Goal: Information Seeking & Learning: Learn about a topic

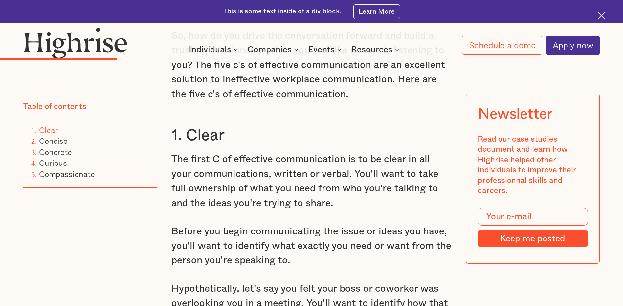
scroll to position [1102, 0]
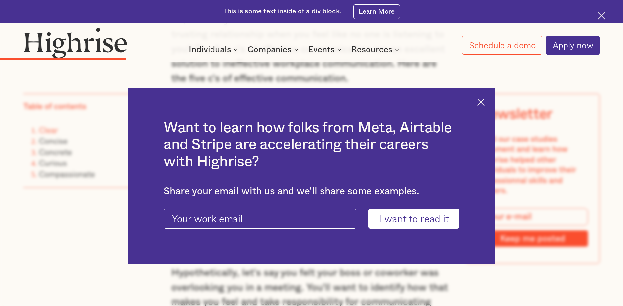
click at [485, 106] on div "Want to learn how folks from Meta, Airtable and Stripe are accelerating their c…" at bounding box center [311, 176] width 366 height 176
click at [485, 103] on img at bounding box center [482, 103] width 8 height 8
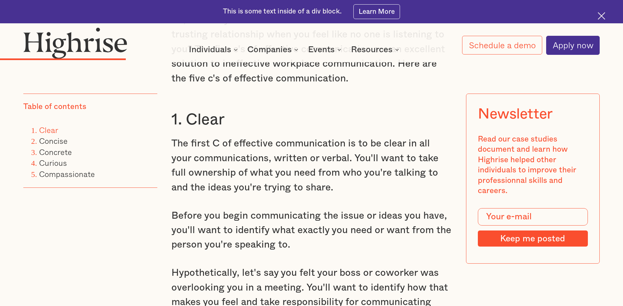
click at [312, 178] on p "The first C of effective communication is to be clear in all your communication…" at bounding box center [312, 165] width 280 height 58
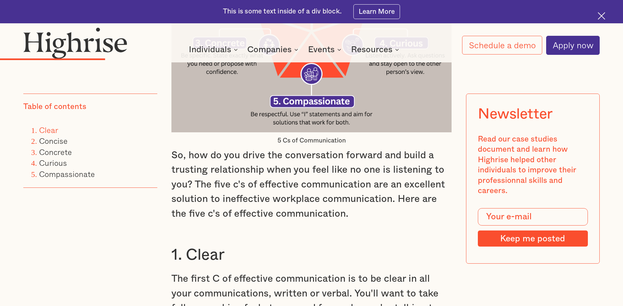
scroll to position [969, 0]
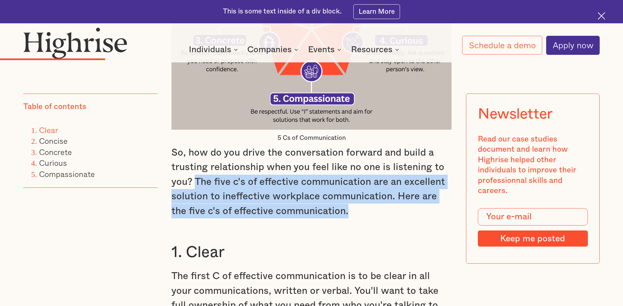
drag, startPoint x: 195, startPoint y: 168, endPoint x: 330, endPoint y: 197, distance: 137.8
click at [330, 197] on p "So, how do you drive the conversation forward and build a trusting relationship…" at bounding box center [312, 182] width 280 height 73
drag, startPoint x: 330, startPoint y: 197, endPoint x: 304, endPoint y: 194, distance: 26.5
copy p "The five c's of effective communication are an excellent solution to ineffectiv…"
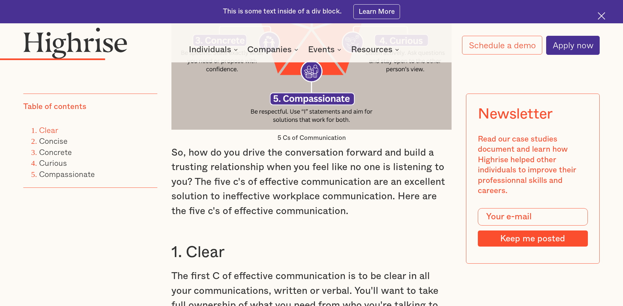
click at [278, 146] on p "So, how do you drive the conversation forward and build a trusting relationship…" at bounding box center [312, 182] width 280 height 73
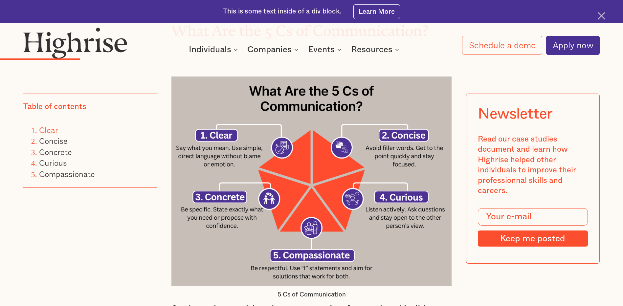
scroll to position [805, 0]
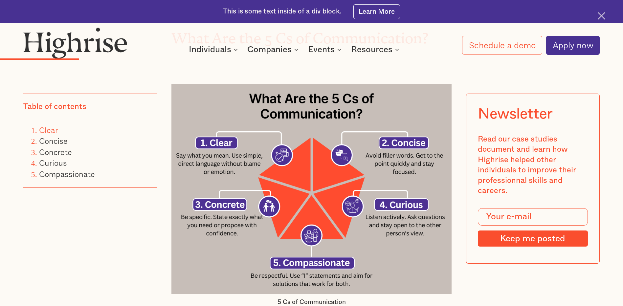
click at [226, 145] on img at bounding box center [312, 189] width 280 height 210
click at [235, 139] on img at bounding box center [312, 189] width 280 height 210
click at [231, 142] on img at bounding box center [312, 189] width 280 height 210
